Goal: Task Accomplishment & Management: Manage account settings

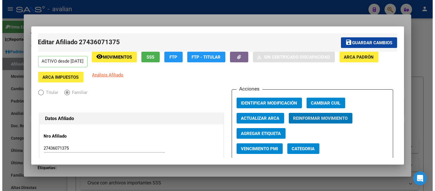
scroll to position [178, 0]
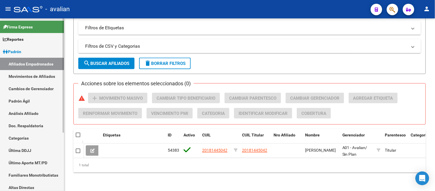
click at [35, 75] on link "Movimientos de Afiliados" at bounding box center [32, 76] width 64 height 12
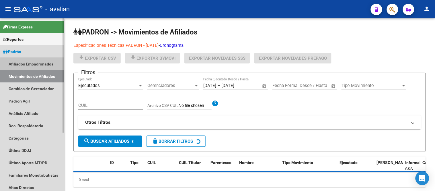
click at [33, 64] on link "Afiliados Empadronados" at bounding box center [32, 64] width 64 height 12
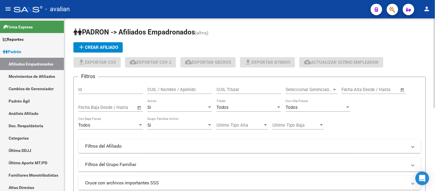
click at [170, 93] on div "CUIL / Nombre / Apellido" at bounding box center [179, 87] width 65 height 12
paste input "27391268865"
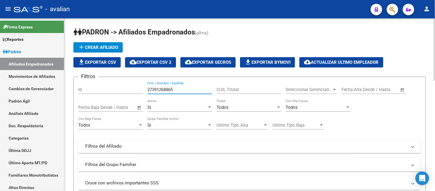
scroll to position [64, 0]
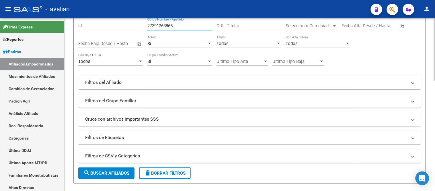
type input "27391268865"
click at [118, 172] on span "search Buscar Afiliados" at bounding box center [106, 172] width 46 height 5
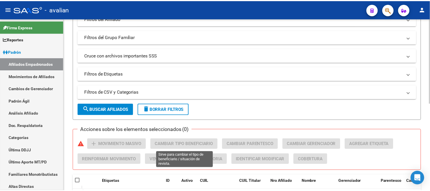
scroll to position [159, 0]
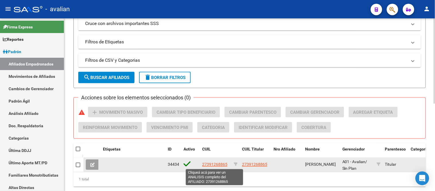
click at [209, 162] on span "27391268865" at bounding box center [214, 164] width 25 height 5
type textarea "27391268865"
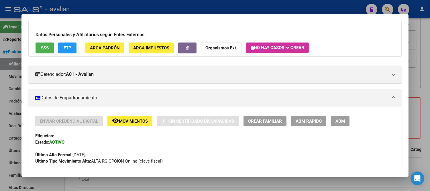
scroll to position [64, 0]
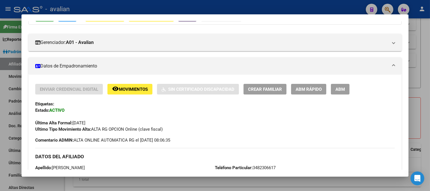
click at [338, 87] on span "ABM" at bounding box center [340, 89] width 9 height 5
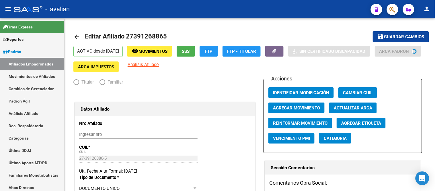
radio input "true"
type input "27-39126886-5"
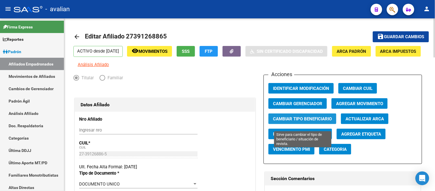
click at [307, 121] on span "Cambiar Tipo Beneficiario" at bounding box center [302, 118] width 59 height 5
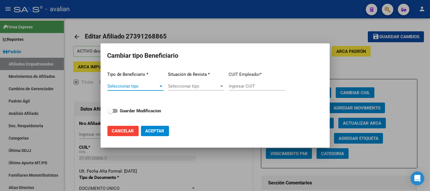
click at [162, 85] on div at bounding box center [160, 86] width 5 height 5
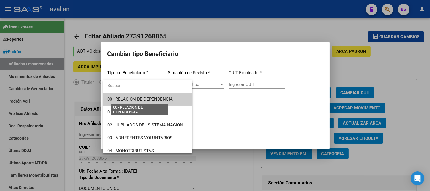
click at [159, 99] on span "00 - RELACION DE DEPENDENCIA" at bounding box center [139, 98] width 65 height 5
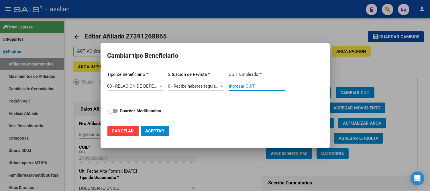
click at [251, 85] on input "Ingresar CUIT" at bounding box center [257, 85] width 56 height 5
paste input "30-63425956-9"
type input "30-63425956-9"
click at [159, 130] on span "Aceptar" at bounding box center [155, 130] width 19 height 5
type input "30-63425956-9"
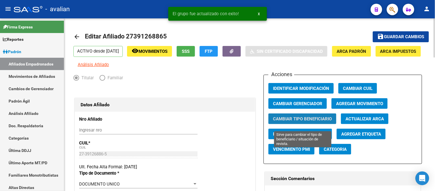
click at [311, 121] on span "Cambiar Tipo Beneficiario" at bounding box center [302, 118] width 59 height 5
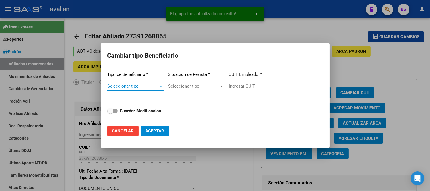
click at [160, 87] on div at bounding box center [160, 86] width 5 height 5
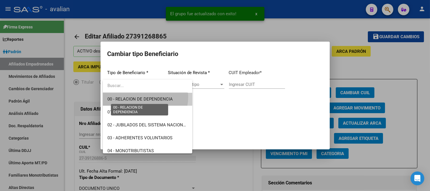
click at [142, 97] on span "00 - RELACION DE DEPENDENCIA" at bounding box center [139, 98] width 65 height 5
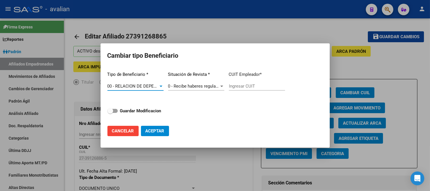
click at [196, 84] on span "0 - Recibe haberes regularmente" at bounding box center [198, 85] width 61 height 5
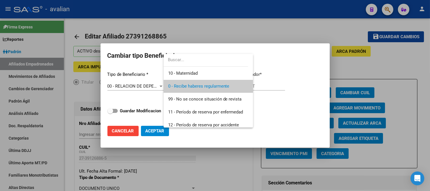
click at [276, 84] on div at bounding box center [215, 95] width 430 height 191
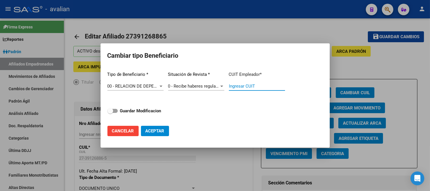
click at [260, 86] on input "Ingresar CUIT" at bounding box center [257, 85] width 56 height 5
paste input "30-63425956-9"
type input "30-63425956-9"
click at [116, 108] on label "Guardar Modificacion" at bounding box center [134, 110] width 54 height 7
click at [110, 113] on input "Guardar Modificacion" at bounding box center [110, 113] width 0 height 0
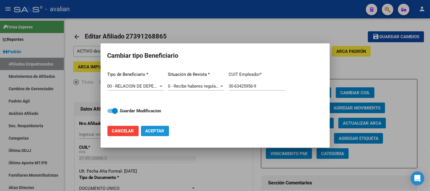
click at [158, 132] on span "Aceptar" at bounding box center [155, 130] width 19 height 5
checkbox input "false"
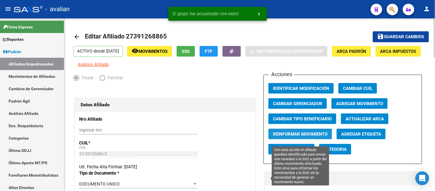
click at [301, 136] on span "Reinformar Movimiento" at bounding box center [300, 133] width 54 height 5
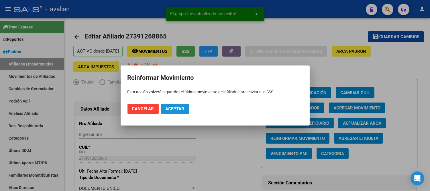
click at [177, 107] on span "Aceptar" at bounding box center [175, 108] width 19 height 5
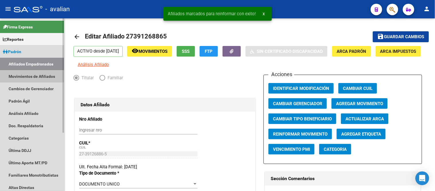
click at [33, 75] on link "Movimientos de Afiliados" at bounding box center [32, 76] width 64 height 12
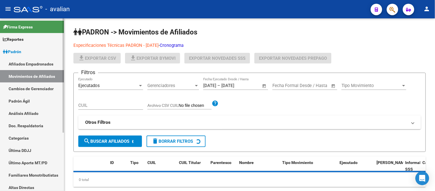
click at [34, 62] on link "Afiliados Empadronados" at bounding box center [32, 64] width 64 height 12
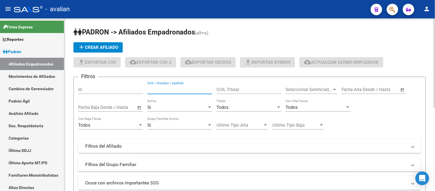
click at [160, 88] on input "CUIL / Nombre / Apellido" at bounding box center [179, 89] width 65 height 5
paste input "23348565869"
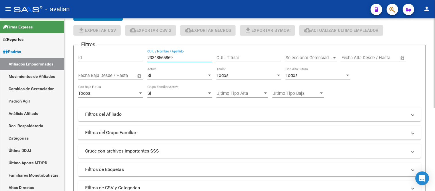
scroll to position [64, 0]
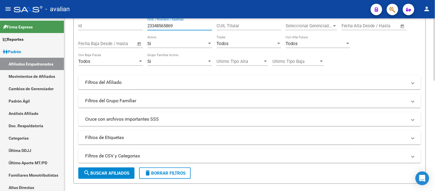
type input "23348565869"
click at [118, 173] on span "search Buscar Afiliados" at bounding box center [106, 172] width 46 height 5
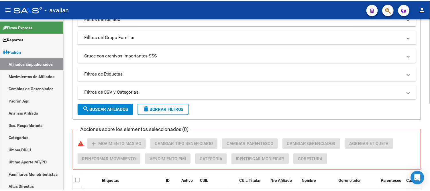
scroll to position [159, 0]
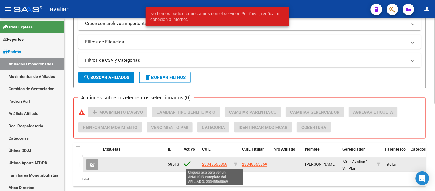
click at [214, 162] on span "23348565869" at bounding box center [214, 164] width 25 height 5
type textarea "23348565869"
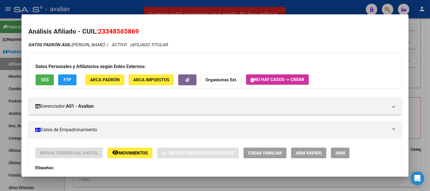
click at [343, 152] on span "ABM" at bounding box center [340, 152] width 9 height 5
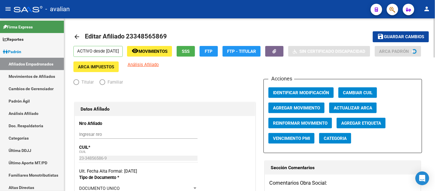
radio input "true"
type input "30-71665870-4"
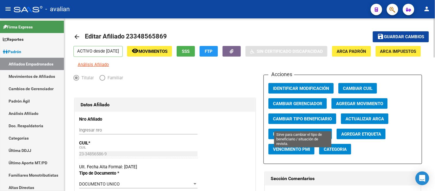
click at [326, 121] on span "Cambiar Tipo Beneficiario" at bounding box center [302, 118] width 59 height 5
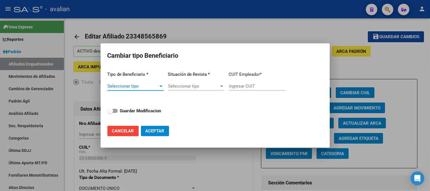
click at [153, 85] on span "Seleccionar tipo" at bounding box center [132, 85] width 51 height 5
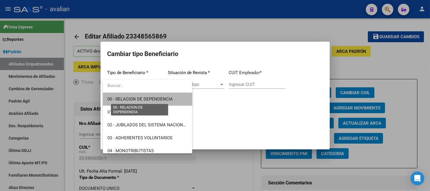
drag, startPoint x: 152, startPoint y: 98, endPoint x: 159, endPoint y: 97, distance: 7.3
click at [153, 98] on span "00 - RELACION DE DEPENDENCIA" at bounding box center [139, 98] width 65 height 5
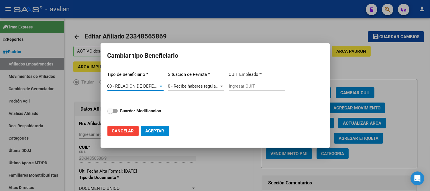
type input "30-71665870-4"
click at [114, 109] on span at bounding box center [112, 111] width 10 height 4
click at [110, 113] on input "Guardar Modificacion" at bounding box center [110, 113] width 0 height 0
click at [161, 131] on span "Aceptar" at bounding box center [155, 130] width 19 height 5
checkbox input "false"
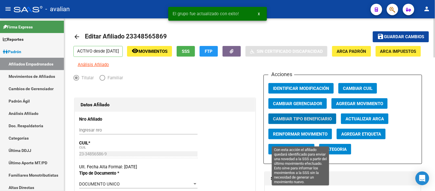
click at [325, 136] on span "Reinformar Movimiento" at bounding box center [300, 133] width 54 height 5
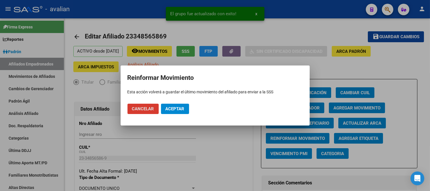
click at [174, 107] on span "Aceptar" at bounding box center [175, 108] width 19 height 5
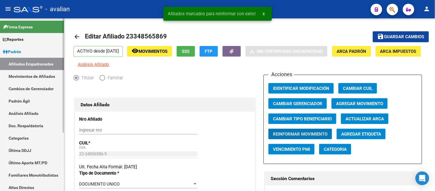
click at [33, 79] on link "Movimientos de Afiliados" at bounding box center [32, 76] width 64 height 12
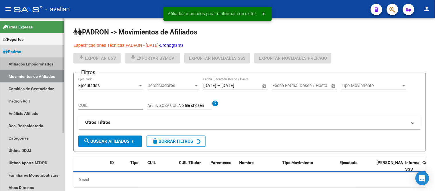
click at [29, 64] on link "Afiliados Empadronados" at bounding box center [32, 64] width 64 height 12
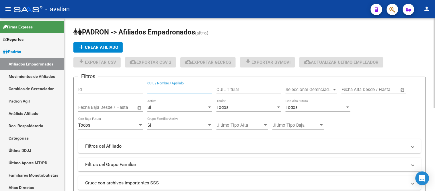
click at [152, 90] on input "CUIL / Nombre / Apellido" at bounding box center [179, 89] width 65 height 5
paste input "27391268865"
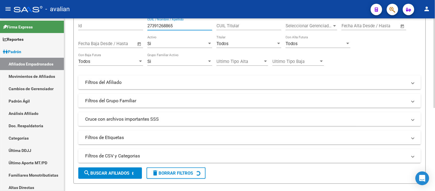
scroll to position [95, 0]
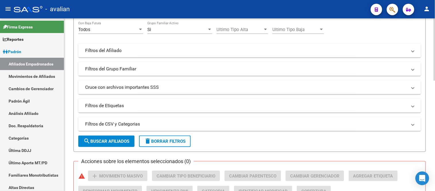
type input "27391268865"
click at [119, 142] on span "search Buscar Afiliados" at bounding box center [106, 140] width 46 height 5
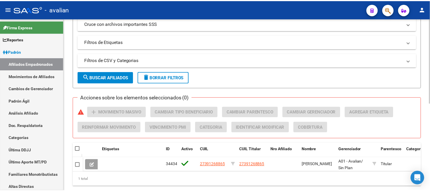
scroll to position [178, 0]
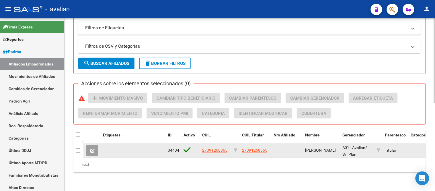
click at [222, 148] on span "27391268865" at bounding box center [214, 150] width 25 height 5
type textarea "27391268865"
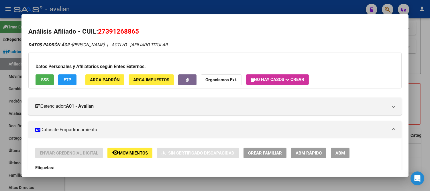
click at [342, 152] on span "ABM" at bounding box center [340, 152] width 9 height 5
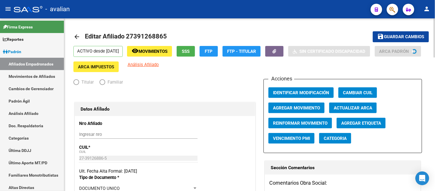
radio input "true"
type input "30-63425956-9"
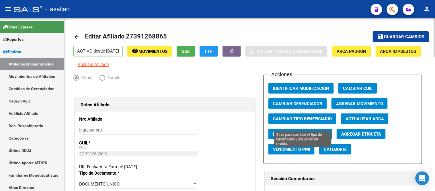
click at [296, 121] on span "Cambiar Tipo Beneficiario" at bounding box center [302, 118] width 59 height 5
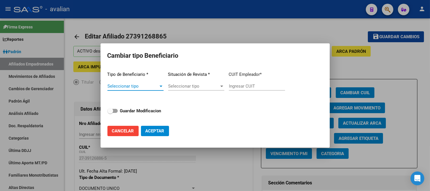
click at [162, 85] on div "Tipo de Beneficiario * Seleccionar tipo Seleccionar tipo Situación de Revista *…" at bounding box center [215, 94] width 216 height 54
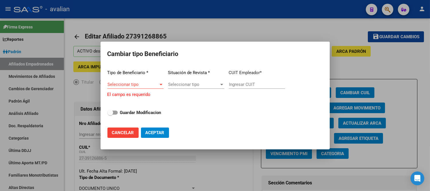
click at [162, 85] on div at bounding box center [160, 84] width 5 height 5
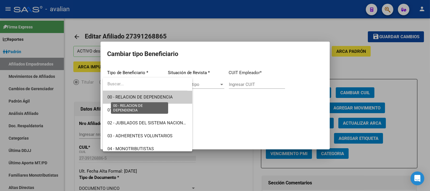
click at [146, 96] on span "00 - RELACION DE DEPENDENCIA" at bounding box center [139, 96] width 65 height 5
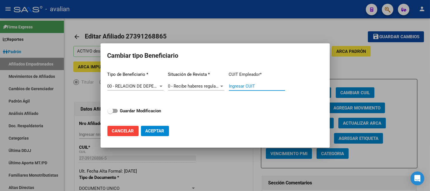
click at [247, 87] on input "Ingresar CUIT" at bounding box center [257, 85] width 56 height 5
paste input "27-39126886-5"
drag, startPoint x: 264, startPoint y: 87, endPoint x: 218, endPoint y: 87, distance: 45.6
click at [218, 87] on div "Tipo de Beneficiario * 00 - RELACION DE DEPENDENCIA Seleccionar tipo Situación …" at bounding box center [215, 94] width 216 height 54
paste input "30-63425956-9"
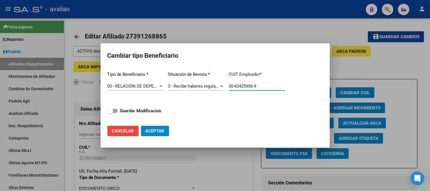
type input "30-63425956-9"
click at [127, 112] on strong "Guardar Modificacion" at bounding box center [140, 110] width 41 height 5
click at [110, 113] on input "Guardar Modificacion" at bounding box center [110, 113] width 0 height 0
click at [158, 131] on span "Aceptar" at bounding box center [155, 130] width 19 height 5
checkbox input "false"
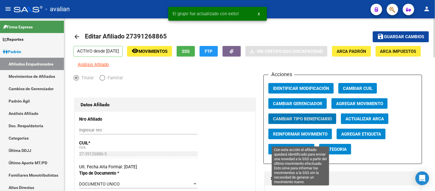
click at [314, 136] on span "Reinformar Movimiento" at bounding box center [300, 133] width 54 height 5
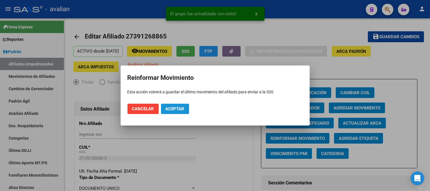
click at [178, 107] on span "Aceptar" at bounding box center [175, 108] width 19 height 5
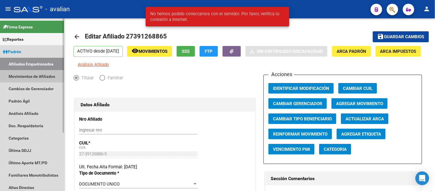
click at [29, 76] on link "Movimientos de Afiliados" at bounding box center [32, 76] width 64 height 12
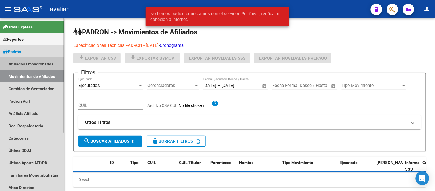
click at [30, 64] on link "Afiliados Empadronados" at bounding box center [32, 64] width 64 height 12
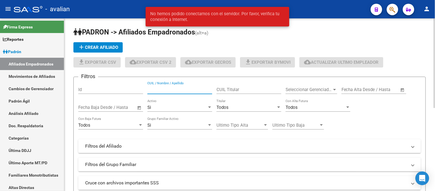
click at [166, 89] on input "CUIL / Nombre / Apellido" at bounding box center [179, 89] width 65 height 5
paste input "20309167504"
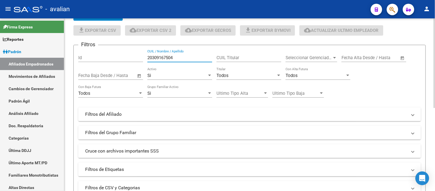
scroll to position [64, 0]
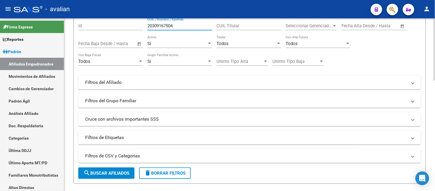
type input "20309167504"
click at [118, 174] on span "search Buscar Afiliados" at bounding box center [106, 172] width 46 height 5
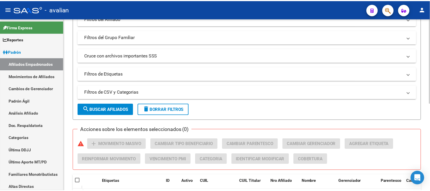
scroll to position [159, 0]
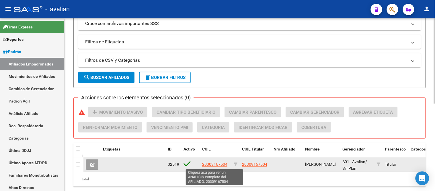
click at [221, 162] on span "20309167504" at bounding box center [214, 164] width 25 height 5
type textarea "20309167504"
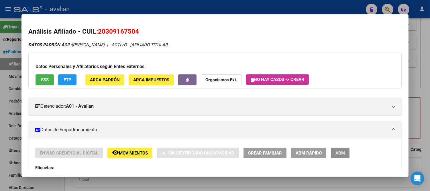
click at [337, 150] on button "ABM" at bounding box center [340, 152] width 19 height 11
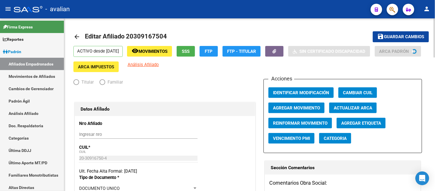
radio input "true"
type input "20-30916750-4"
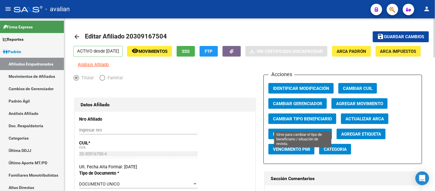
click at [296, 121] on span "Cambiar Tipo Beneficiario" at bounding box center [302, 118] width 59 height 5
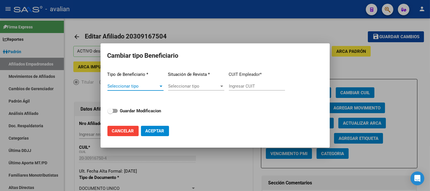
click at [147, 85] on span "Seleccionar tipo" at bounding box center [132, 85] width 51 height 5
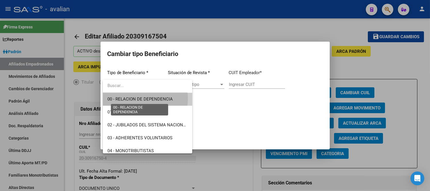
click at [141, 98] on span "00 - RELACION DE DEPENDENCIA" at bounding box center [139, 98] width 65 height 5
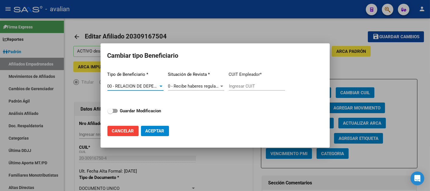
click at [238, 85] on input "Ingresar CUIT" at bounding box center [257, 85] width 56 height 5
paste input "33-55871877-9"
type input "33-55871877-9"
click at [128, 111] on strong "Guardar Modificacion" at bounding box center [140, 110] width 41 height 5
click at [110, 113] on input "Guardar Modificacion" at bounding box center [110, 113] width 0 height 0
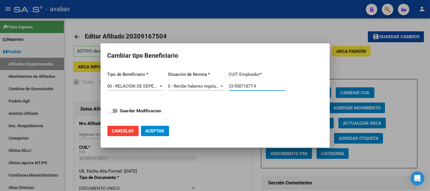
checkbox input "true"
click at [152, 130] on span "Aceptar" at bounding box center [155, 130] width 19 height 5
type input "33-55871877-9"
checkbox input "false"
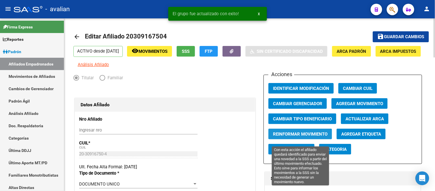
click at [309, 136] on span "Reinformar Movimiento" at bounding box center [300, 133] width 54 height 5
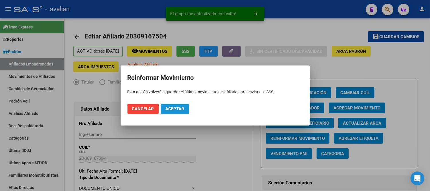
click at [174, 105] on button "Aceptar" at bounding box center [175, 108] width 28 height 10
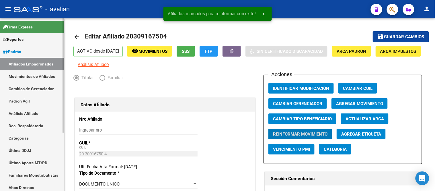
click at [32, 78] on link "Movimientos de Afiliados" at bounding box center [32, 76] width 64 height 12
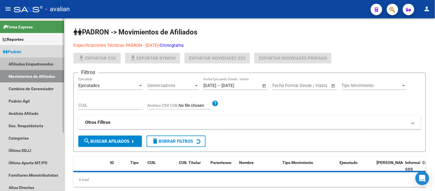
click at [30, 65] on link "Afiliados Empadronados" at bounding box center [32, 64] width 64 height 12
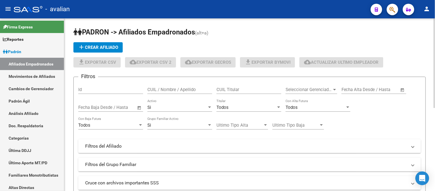
click at [158, 89] on input "CUIL / Nombre / Apellido" at bounding box center [179, 89] width 65 height 5
paste input "23305181374"
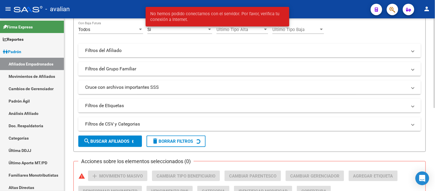
scroll to position [127, 0]
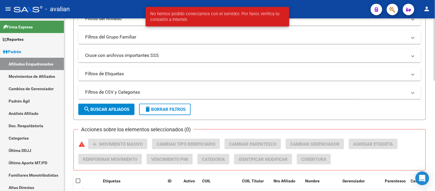
type input "23305181374"
click at [118, 109] on span "search Buscar Afiliados" at bounding box center [106, 109] width 46 height 5
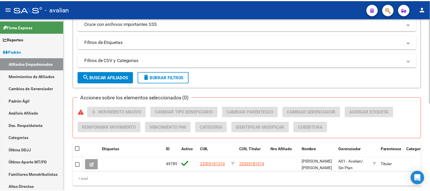
scroll to position [178, 0]
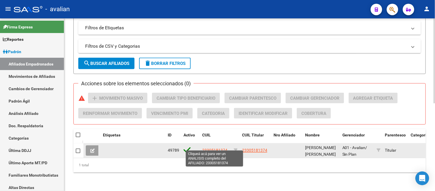
click at [212, 148] on span "23305181374" at bounding box center [214, 150] width 25 height 5
type textarea "23305181374"
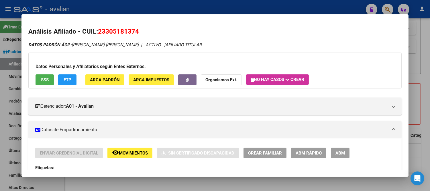
click at [338, 155] on span "ABM" at bounding box center [340, 152] width 9 height 5
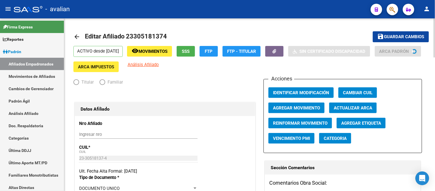
radio input "true"
type input "30-70735360-7"
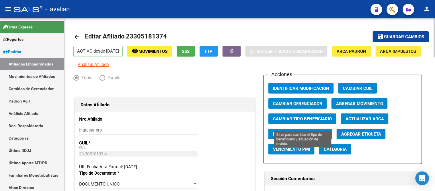
click at [297, 121] on span "Cambiar Tipo Beneficiario" at bounding box center [302, 118] width 59 height 5
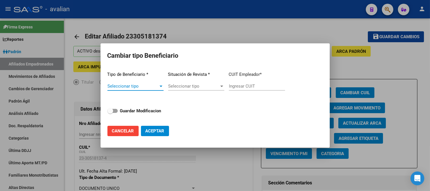
click at [142, 86] on span "Seleccionar tipo" at bounding box center [132, 85] width 51 height 5
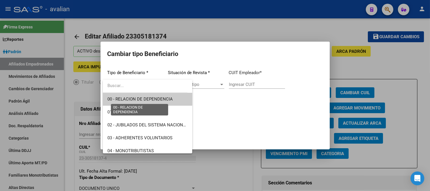
drag, startPoint x: 140, startPoint y: 99, endPoint x: 153, endPoint y: 97, distance: 13.5
click at [140, 99] on span "00 - RELACION DE DEPENDENCIA" at bounding box center [139, 98] width 65 height 5
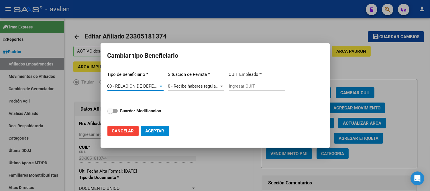
click at [239, 81] on app-form-text-field "CUIT Empleador * Ingresar CUIT" at bounding box center [257, 81] width 56 height 29
type input "30-70735360-7"
click at [132, 112] on strong "Guardar Modificacion" at bounding box center [140, 110] width 41 height 5
click at [110, 113] on input "Guardar Modificacion" at bounding box center [110, 113] width 0 height 0
click at [167, 130] on button "Aceptar" at bounding box center [155, 131] width 28 height 10
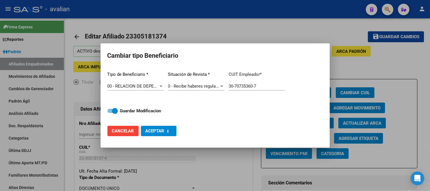
checkbox input "false"
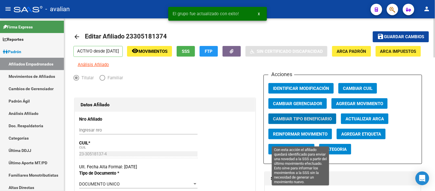
click at [313, 136] on span "Reinformar Movimiento" at bounding box center [300, 133] width 54 height 5
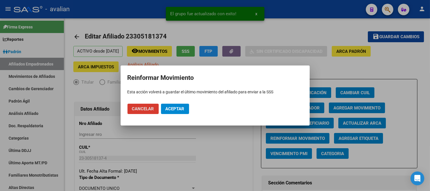
click at [176, 112] on button "Aceptar" at bounding box center [175, 108] width 28 height 10
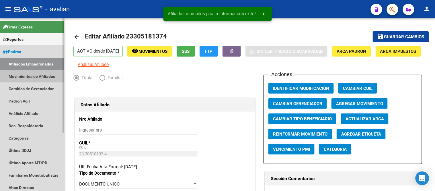
click at [30, 80] on link "Movimientos de Afiliados" at bounding box center [32, 76] width 64 height 12
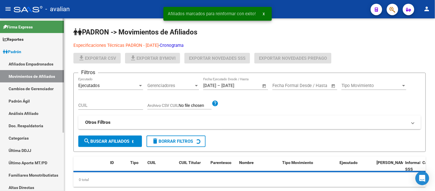
click at [32, 62] on link "Afiliados Empadronados" at bounding box center [32, 64] width 64 height 12
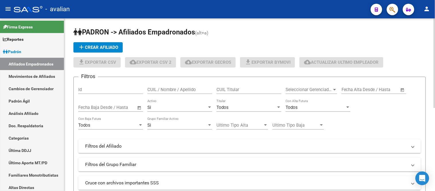
click at [165, 89] on input "CUIL / Nombre / Apellido" at bounding box center [179, 89] width 65 height 5
paste input "27361681601"
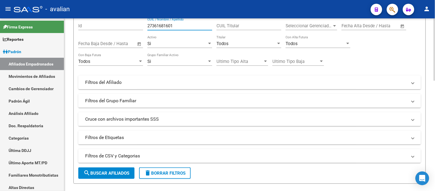
type input "27361681601"
click at [113, 172] on span "search Buscar Afiliados" at bounding box center [106, 172] width 46 height 5
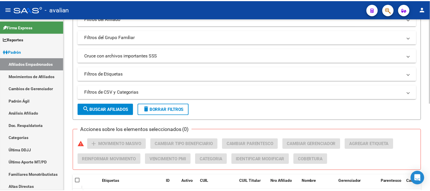
scroll to position [159, 0]
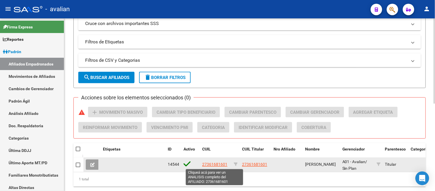
click at [213, 165] on span "27361681601" at bounding box center [214, 164] width 25 height 5
type textarea "27361681601"
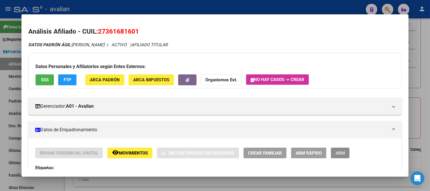
click at [342, 151] on span "ABM" at bounding box center [340, 152] width 9 height 5
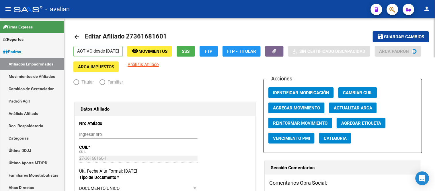
radio input "true"
type input "30-71423672-1"
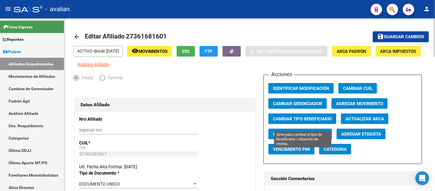
click at [297, 121] on span "Cambiar Tipo Beneficiario" at bounding box center [302, 118] width 59 height 5
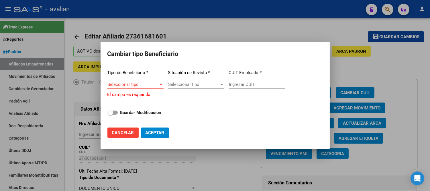
click at [138, 85] on span "Seleccionar tipo" at bounding box center [132, 84] width 51 height 5
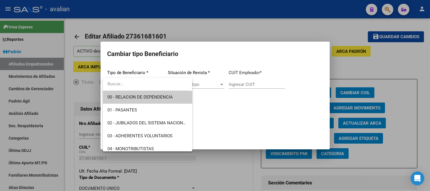
click at [138, 95] on span "00 - RELACION DE DEPENDENCIA" at bounding box center [139, 96] width 65 height 5
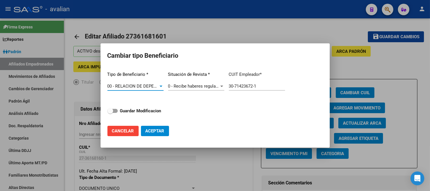
click at [246, 85] on input "30-71423672-1" at bounding box center [257, 85] width 56 height 5
paste input "307"
drag, startPoint x: 201, startPoint y: 86, endPoint x: 195, endPoint y: 86, distance: 5.7
click at [195, 86] on div "Tipo de Beneficiario * 00 - RELACION DE DEPENDENCIA Seleccionar tipo Situación …" at bounding box center [215, 94] width 216 height 54
paste input "672"
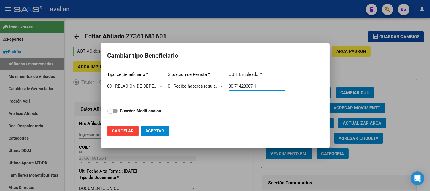
type input "30-71423672-1"
click at [138, 108] on strong "Guardar Modificacion" at bounding box center [140, 110] width 41 height 5
click at [110, 113] on input "Guardar Modificacion" at bounding box center [110, 113] width 0 height 0
click at [156, 132] on span "Aceptar" at bounding box center [155, 130] width 19 height 5
checkbox input "false"
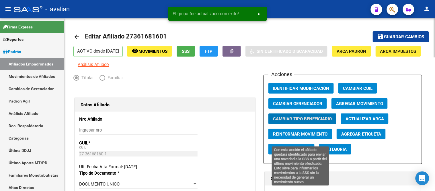
click at [326, 136] on span "Reinformar Movimiento" at bounding box center [300, 133] width 54 height 5
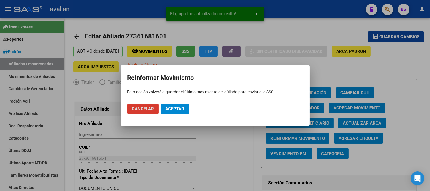
click at [176, 109] on span "Aceptar" at bounding box center [175, 108] width 19 height 5
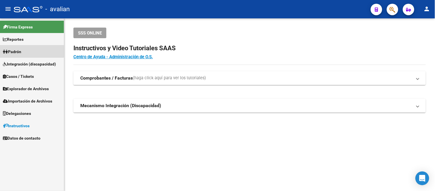
click at [21, 47] on link "Padrón" at bounding box center [32, 51] width 64 height 12
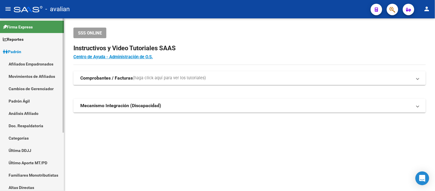
click at [27, 62] on link "Afiliados Empadronados" at bounding box center [32, 64] width 64 height 12
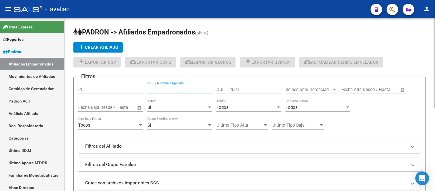
click at [177, 89] on input "CUIL / Nombre / Apellido" at bounding box center [179, 89] width 65 height 5
paste input "23442441219"
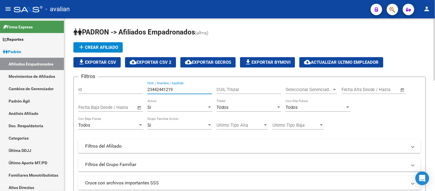
scroll to position [64, 0]
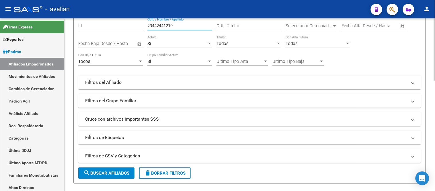
type input "23442441219"
click at [120, 174] on span "search Buscar Afiliados" at bounding box center [106, 172] width 46 height 5
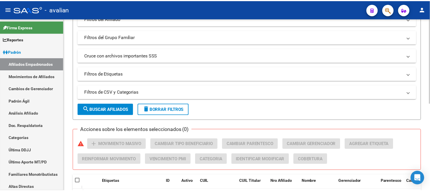
scroll to position [159, 0]
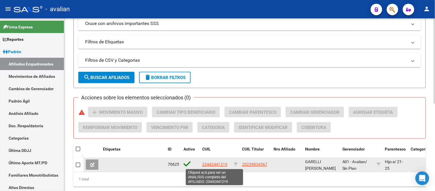
click at [216, 163] on span "23442441219" at bounding box center [214, 164] width 25 height 5
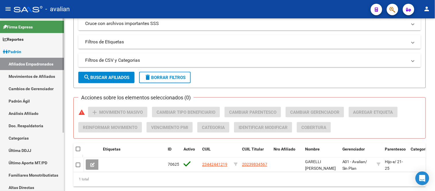
click at [36, 72] on link "Movimientos de Afiliados" at bounding box center [32, 76] width 64 height 12
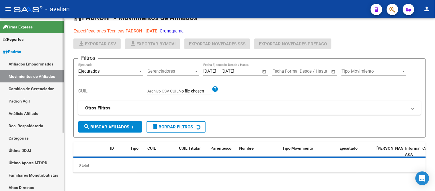
click at [36, 65] on link "Afiliados Empadronados" at bounding box center [32, 64] width 64 height 12
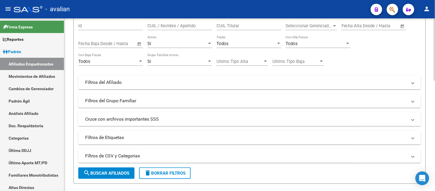
scroll to position [32, 0]
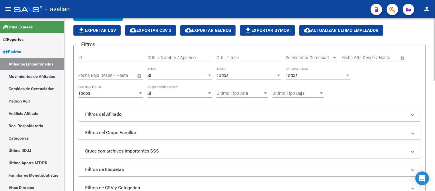
click at [173, 53] on div "CUIL / Nombre / Apellido" at bounding box center [179, 56] width 65 height 12
paste input "27444743064"
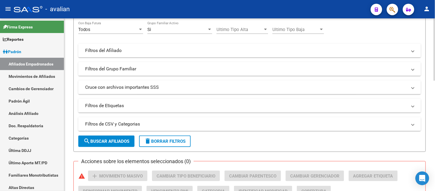
type input "27444743064"
click at [114, 138] on button "search Buscar Afiliados" at bounding box center [106, 140] width 56 height 11
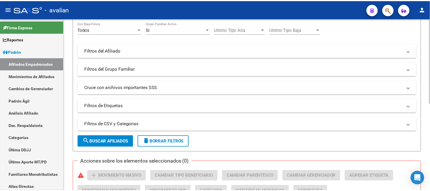
scroll to position [178, 0]
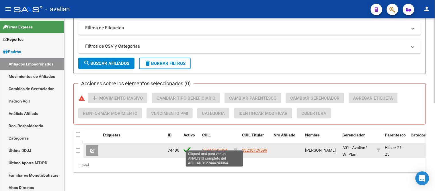
click at [217, 148] on span "27444743064" at bounding box center [214, 150] width 25 height 5
type textarea "27444743064"
